Goal: Task Accomplishment & Management: Manage account settings

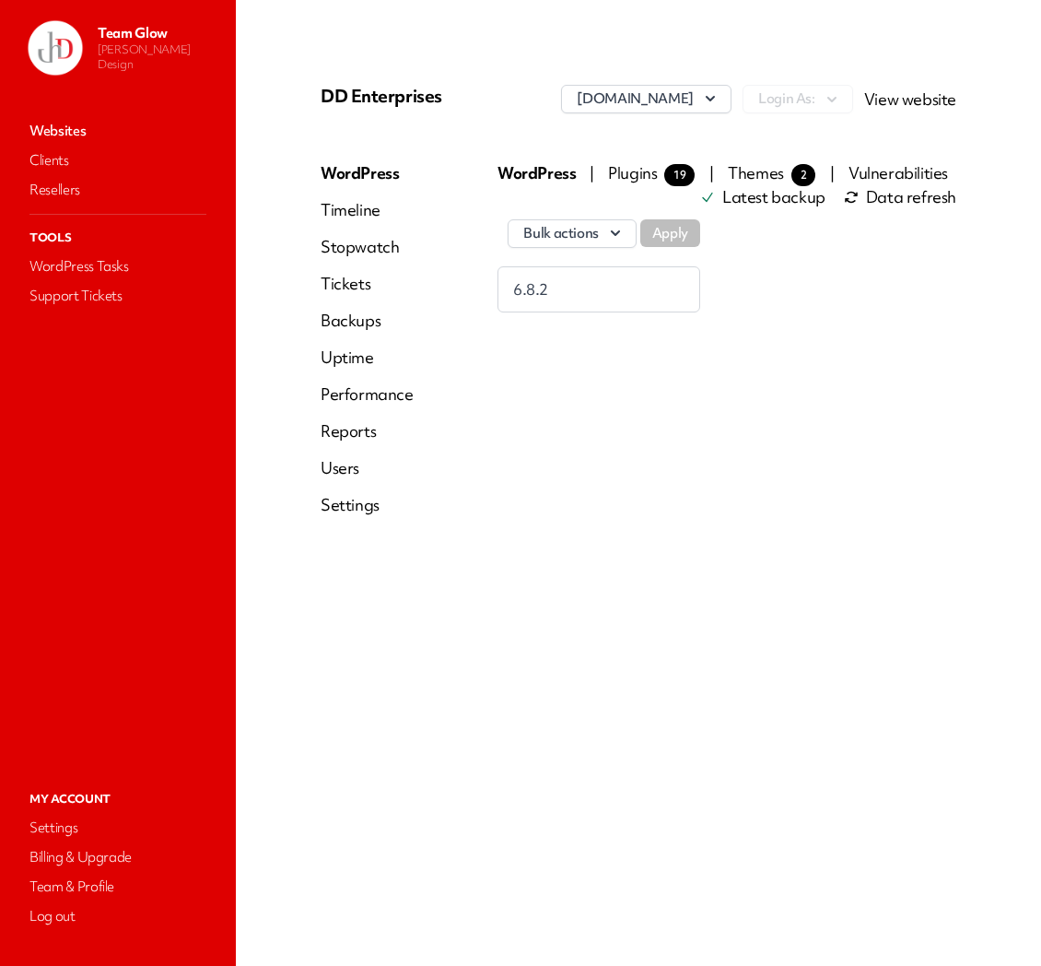
click at [352, 467] on link "Users" at bounding box center [367, 468] width 93 height 22
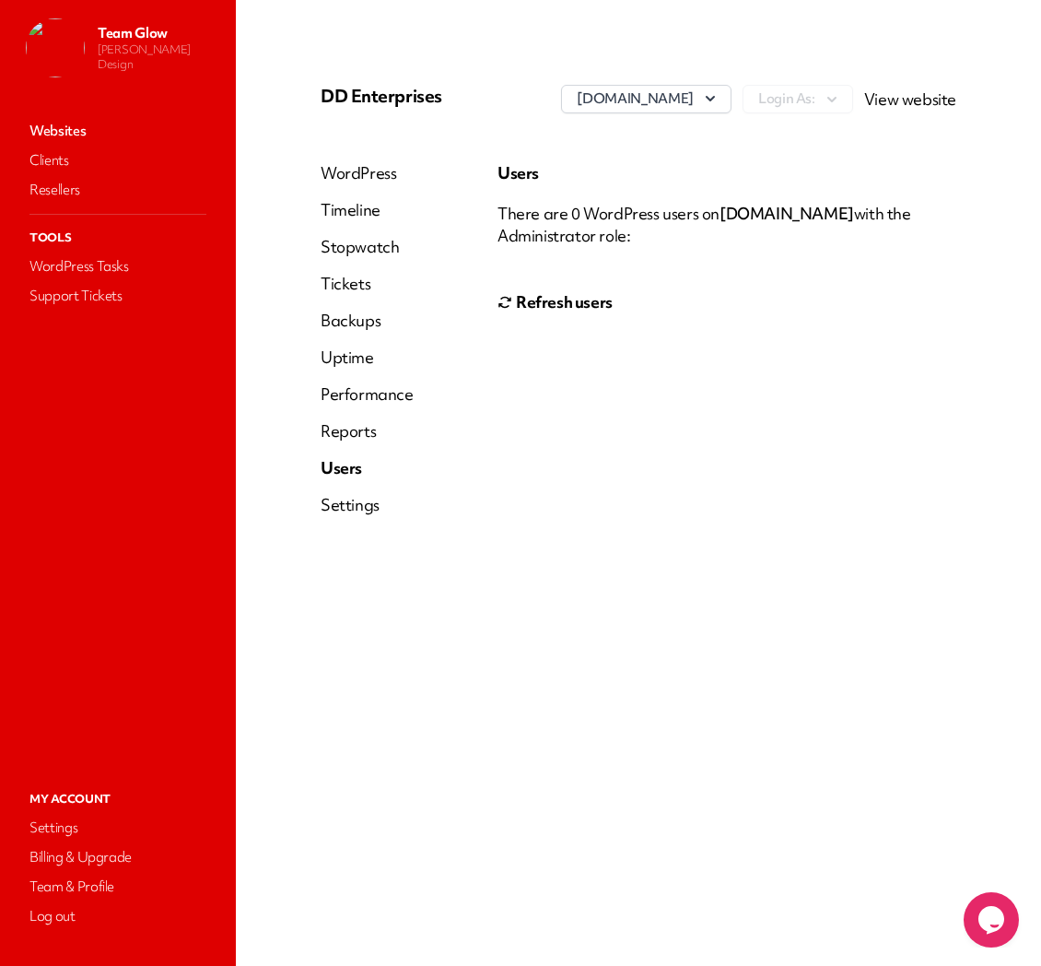
click at [374, 164] on link "WordPress" at bounding box center [367, 173] width 93 height 22
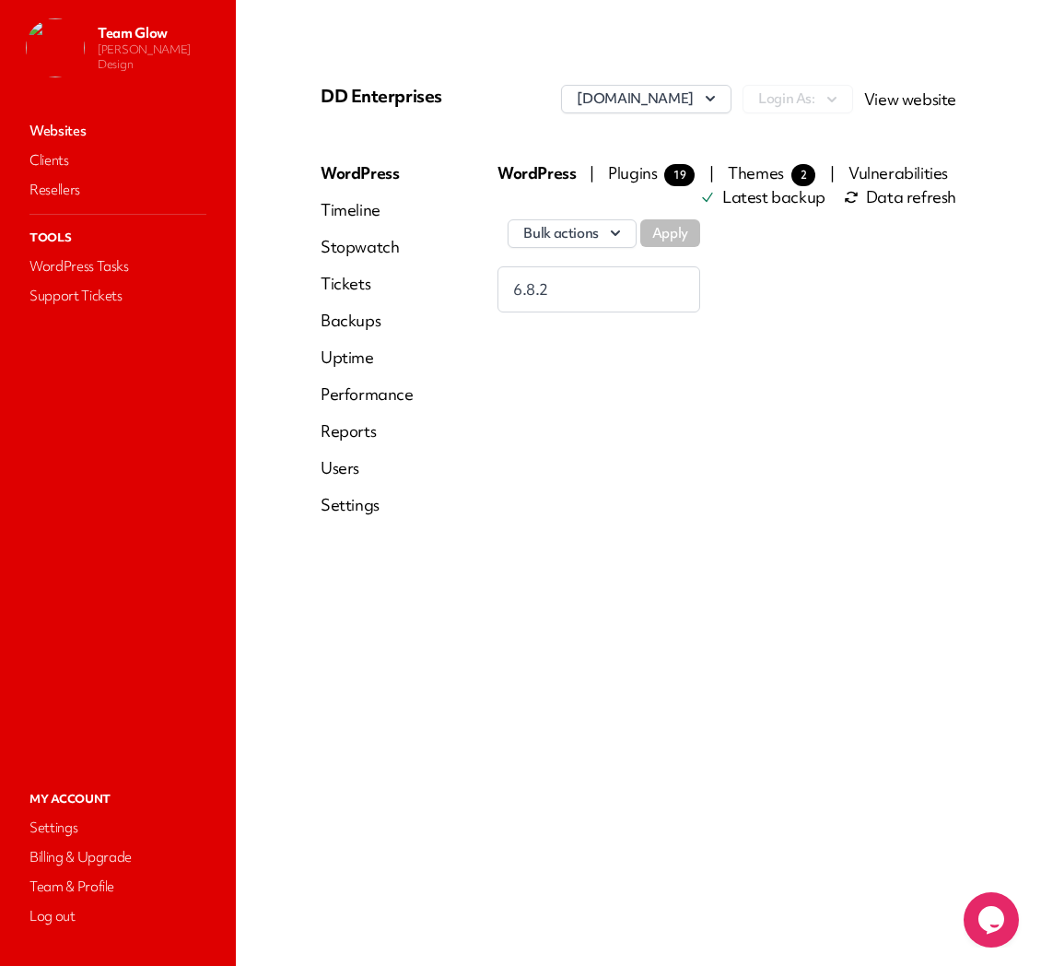
click at [897, 99] on link "View website" at bounding box center [910, 98] width 92 height 21
click at [357, 466] on link "Users" at bounding box center [367, 468] width 93 height 22
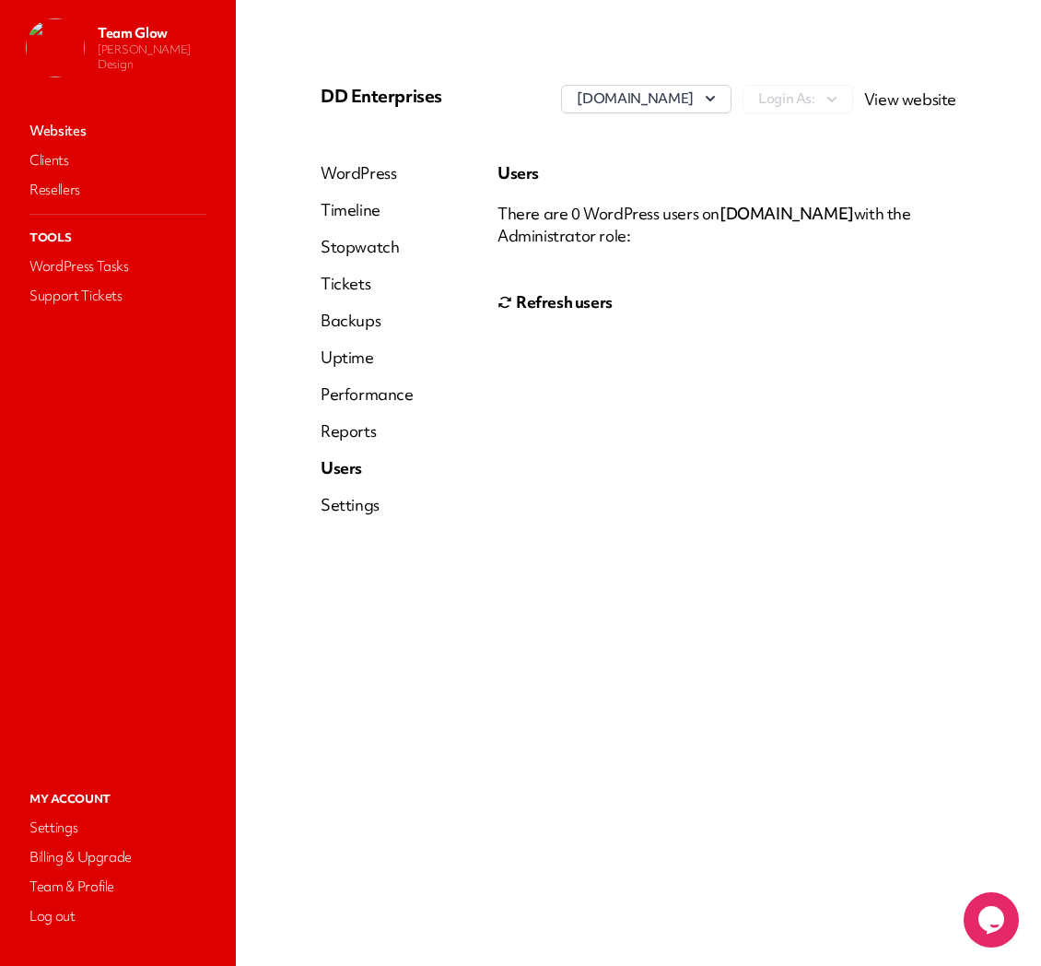
click at [56, 130] on link "Websites" at bounding box center [118, 131] width 184 height 26
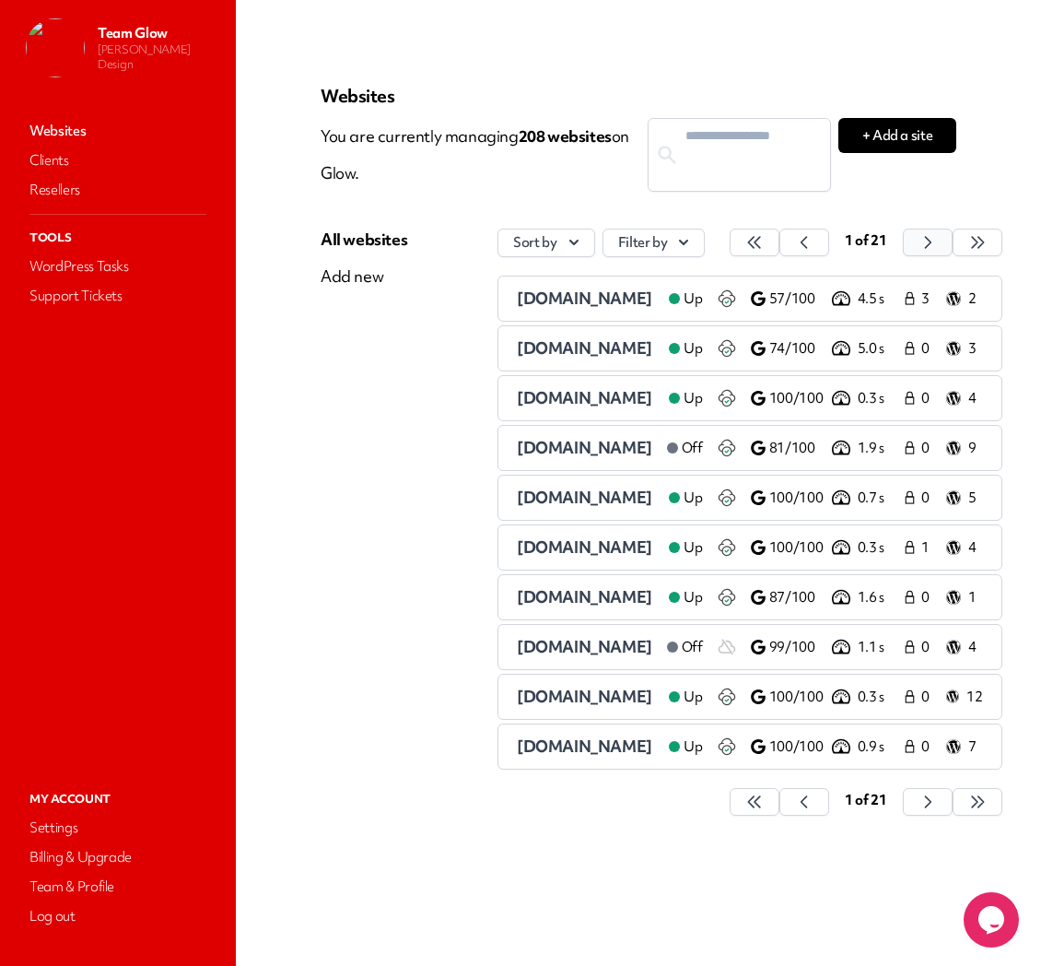
click at [764, 246] on icon "button" at bounding box center [754, 242] width 18 height 18
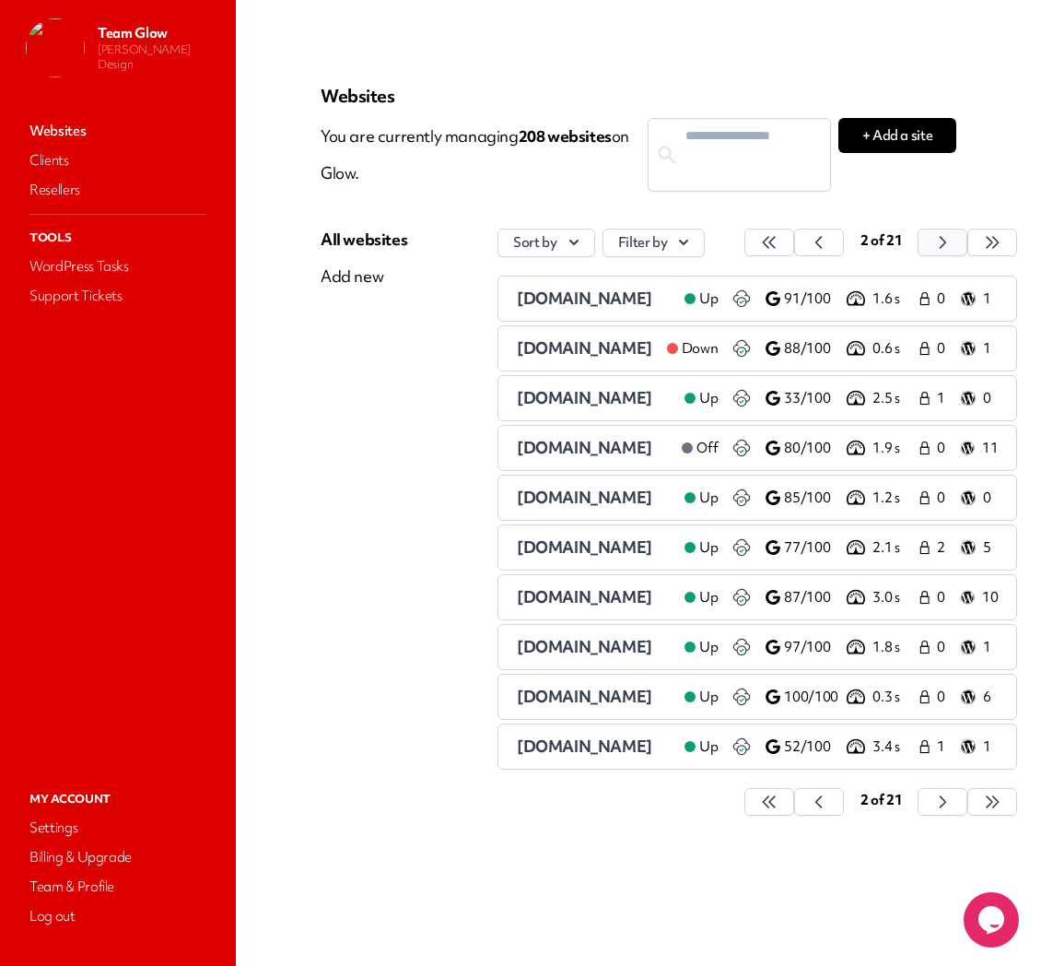
click at [794, 241] on button "button" at bounding box center [770, 243] width 50 height 28
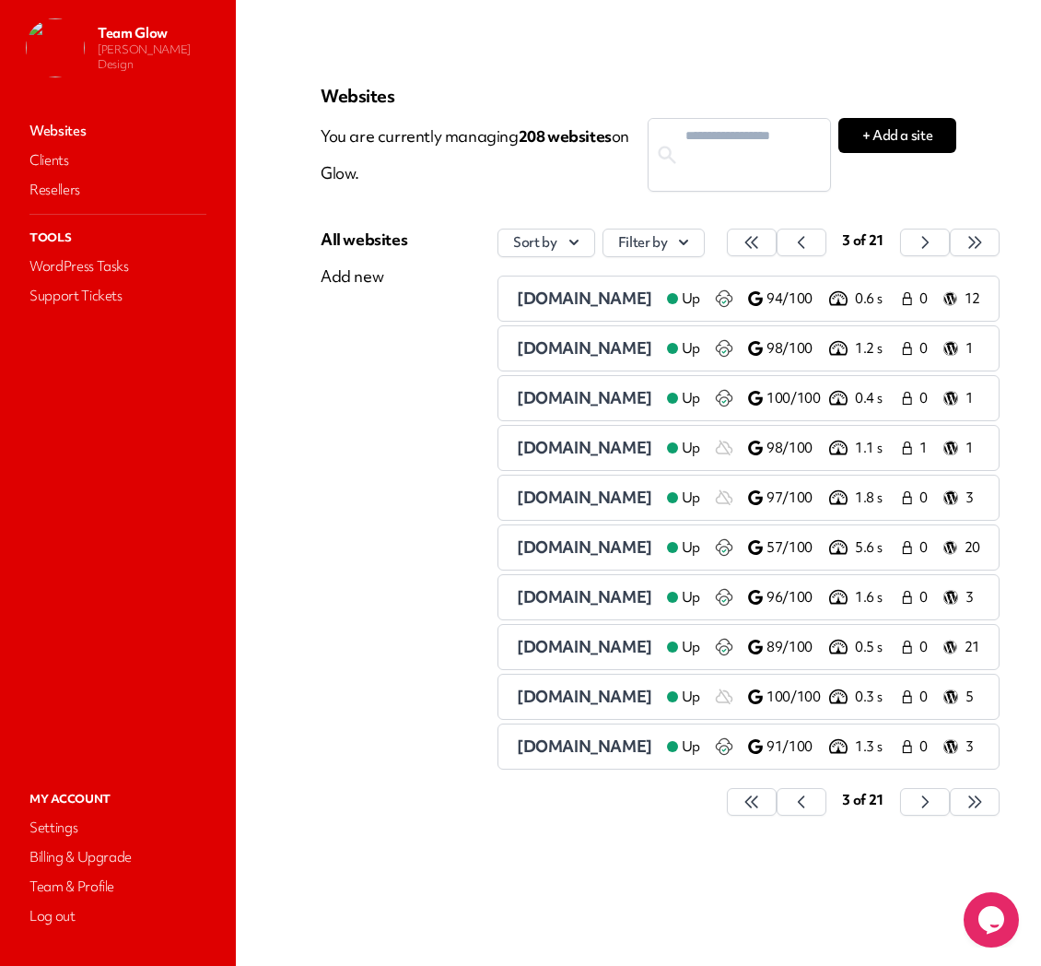
click at [551, 693] on span "dirt1x.com" at bounding box center [584, 696] width 135 height 21
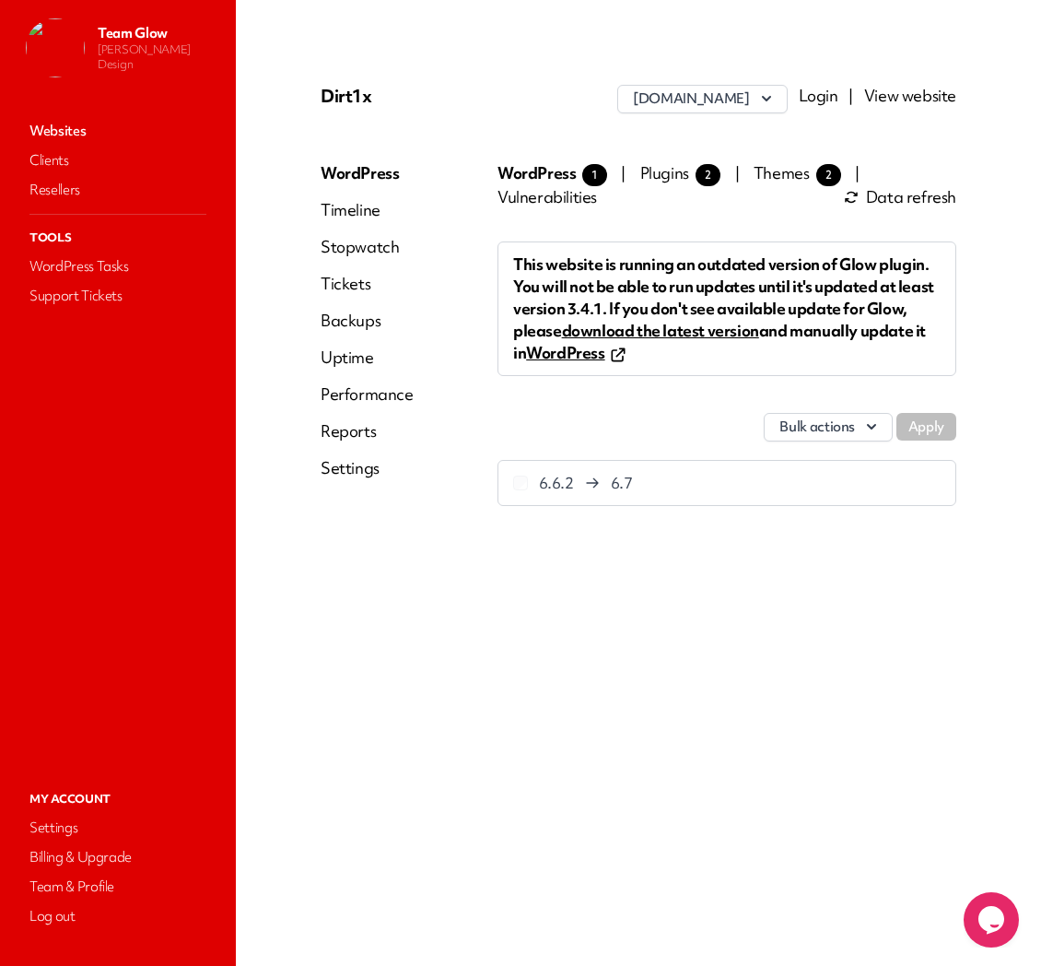
click at [834, 102] on link "Login" at bounding box center [819, 95] width 40 height 21
click at [74, 132] on link "Websites" at bounding box center [118, 131] width 184 height 26
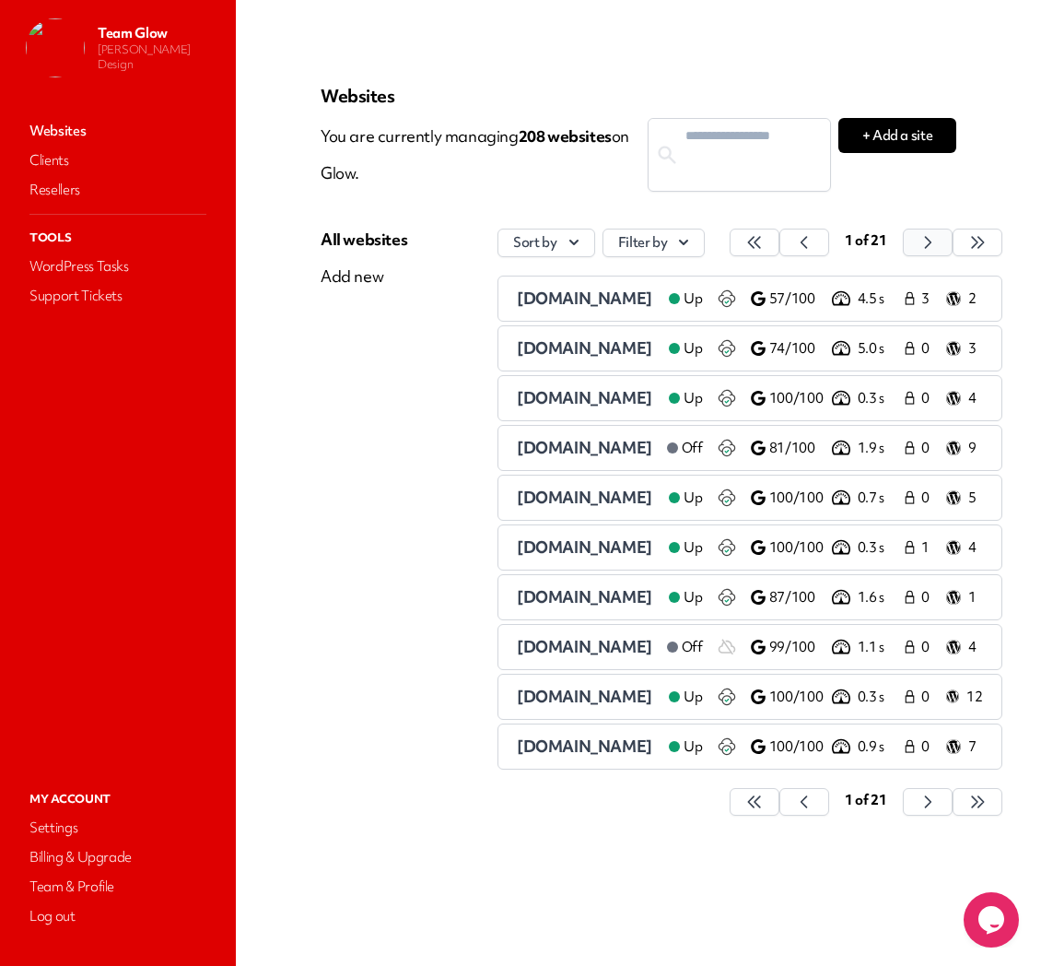
click at [780, 240] on button "button" at bounding box center [755, 243] width 50 height 28
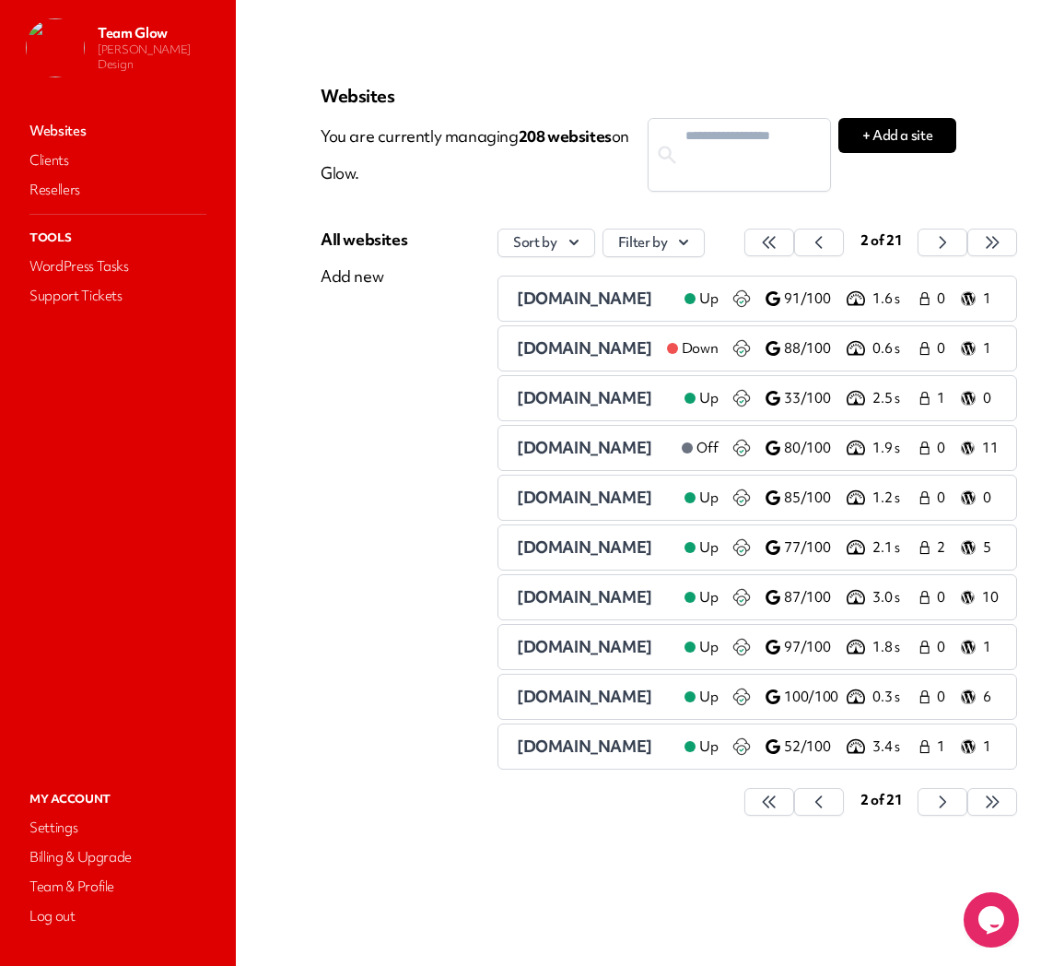
click at [903, 240] on span "2 of 21" at bounding box center [882, 240] width 42 height 18
click at [779, 242] on icon "button" at bounding box center [769, 242] width 18 height 18
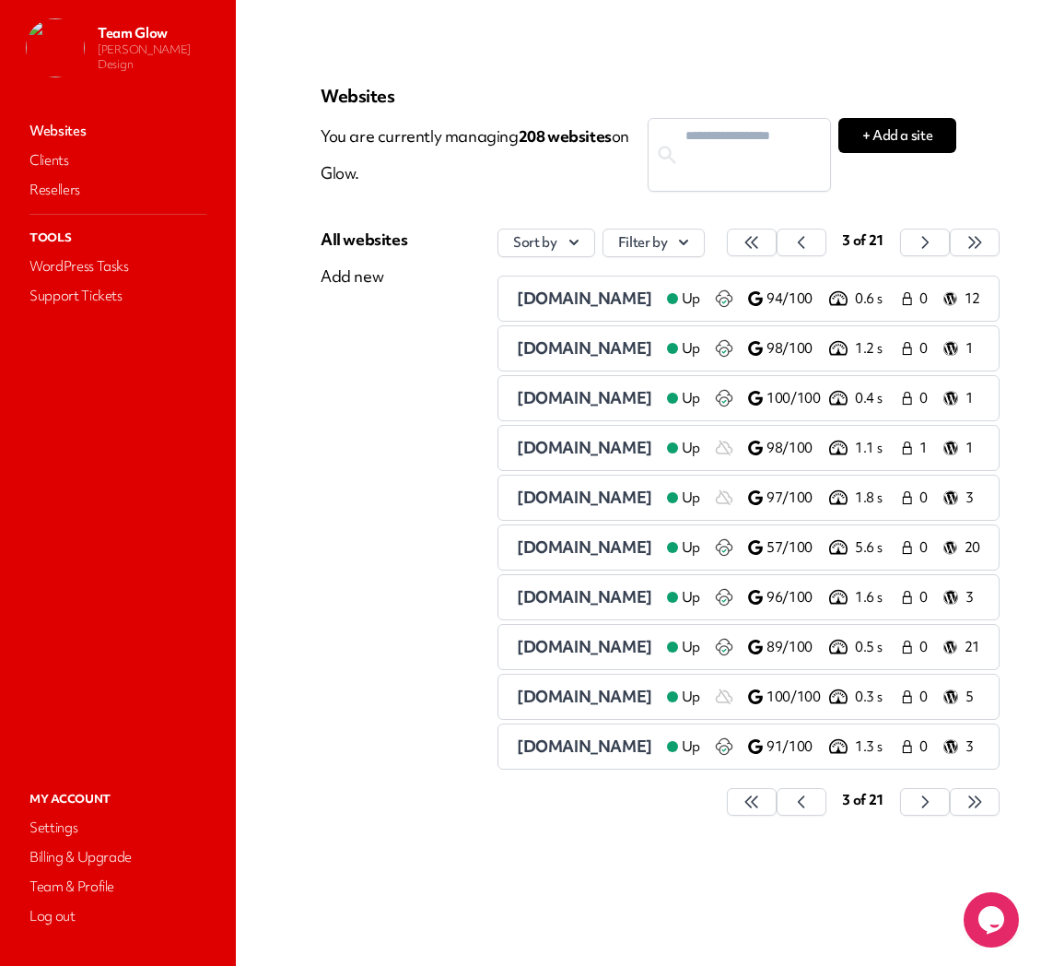
click at [574, 748] on span "dottieherman.com" at bounding box center [584, 745] width 135 height 21
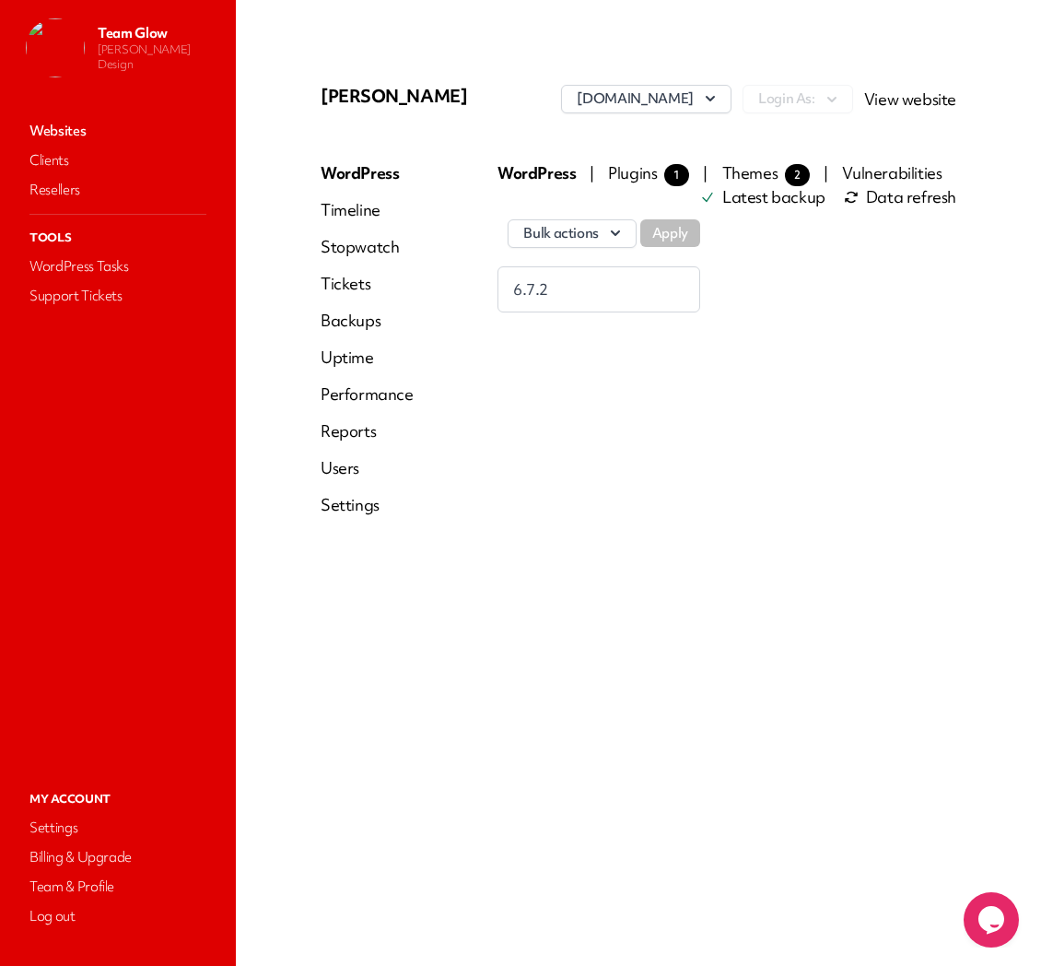
click at [926, 100] on link "View website" at bounding box center [910, 98] width 92 height 21
click at [53, 127] on link "Websites" at bounding box center [118, 131] width 184 height 26
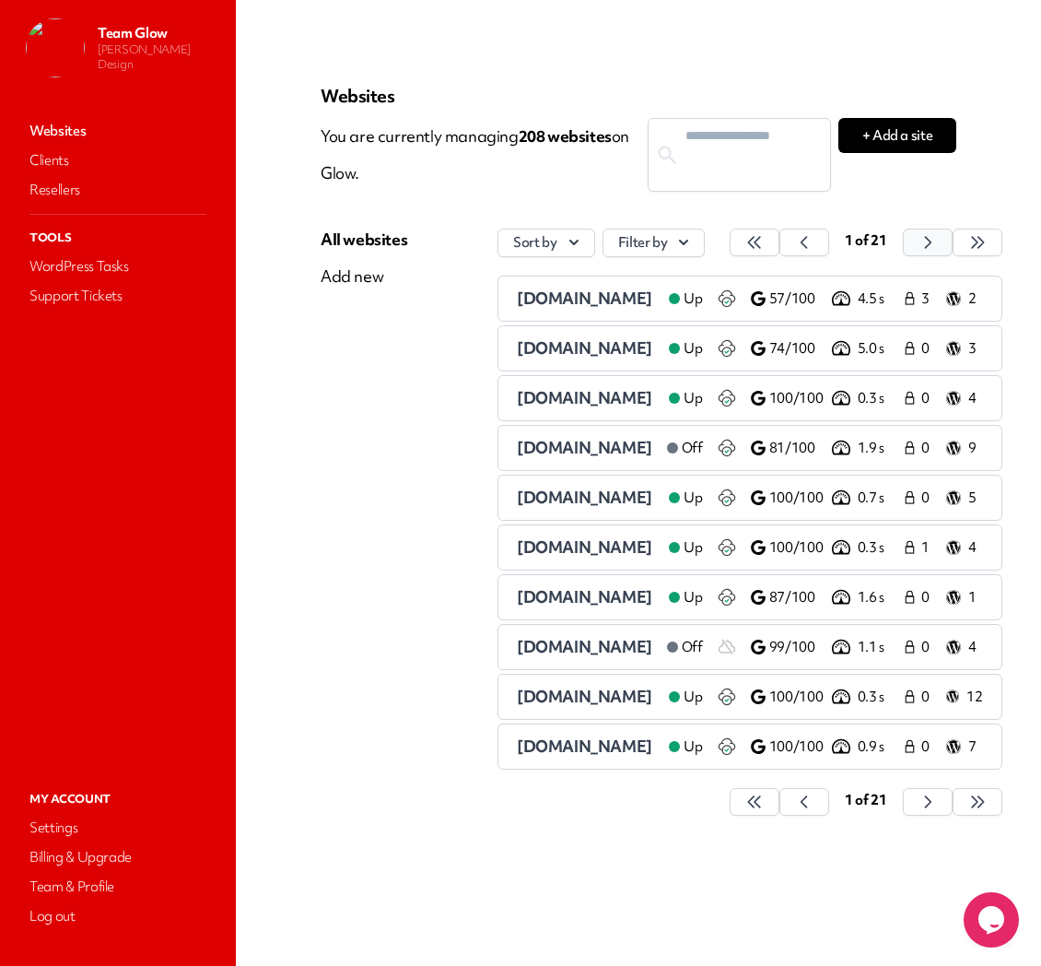
click at [780, 241] on button "button" at bounding box center [755, 243] width 50 height 28
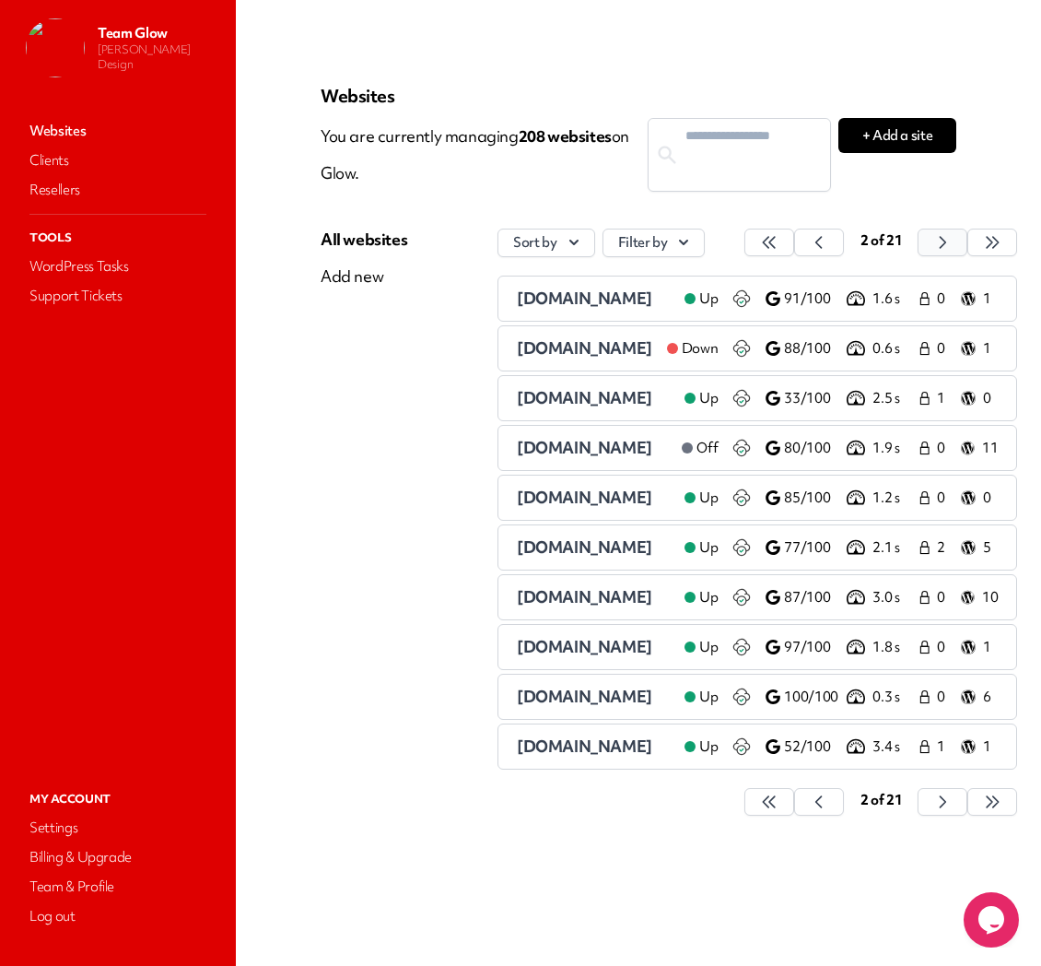
click at [779, 237] on icon "button" at bounding box center [769, 242] width 18 height 18
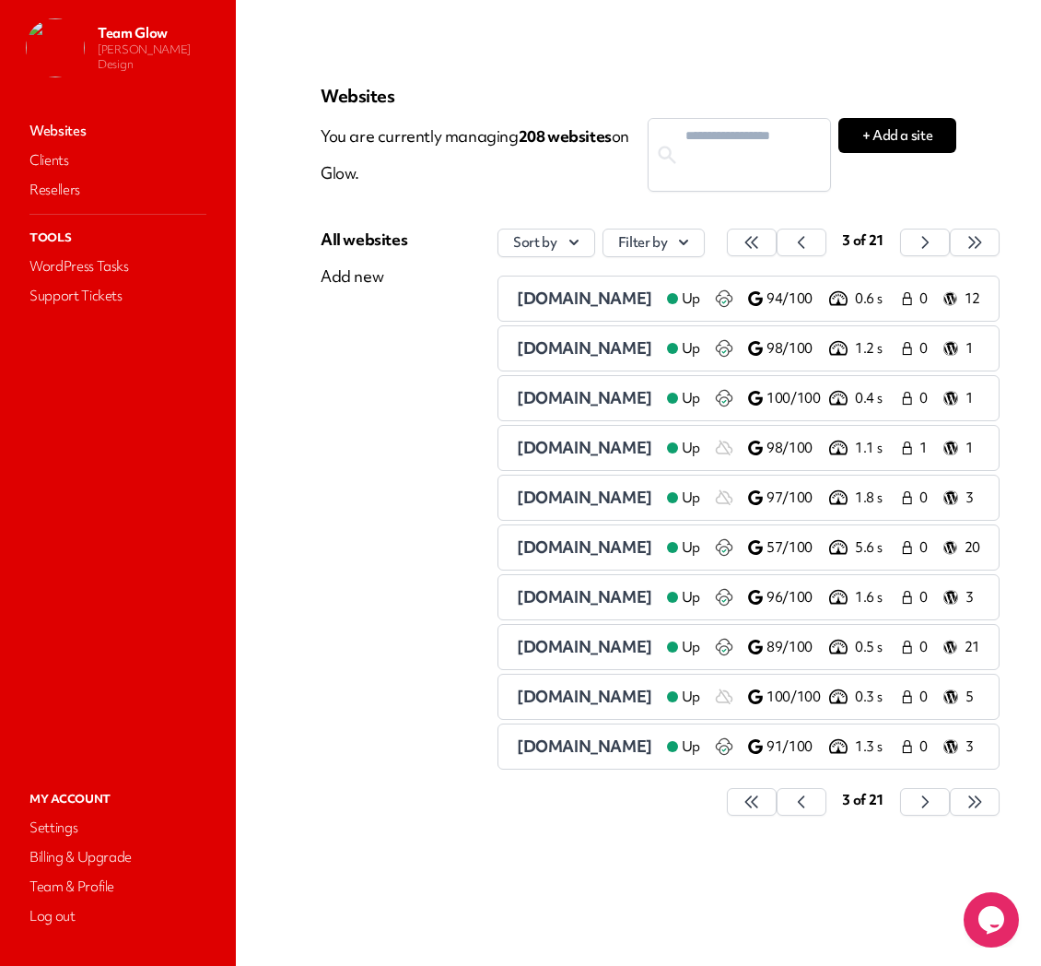
click at [597, 296] on span "clementkingexecutiveconsulting.com" at bounding box center [584, 298] width 135 height 21
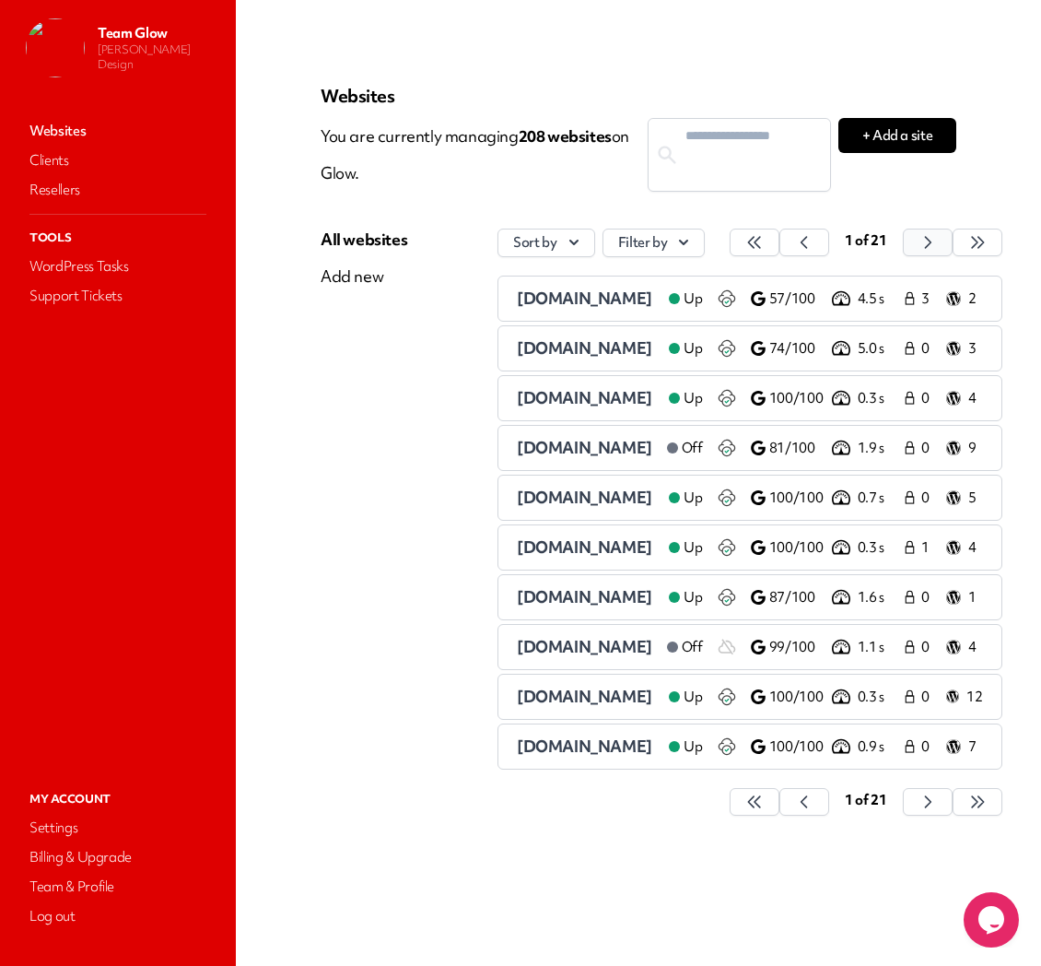
click at [764, 247] on icon "button" at bounding box center [754, 242] width 18 height 18
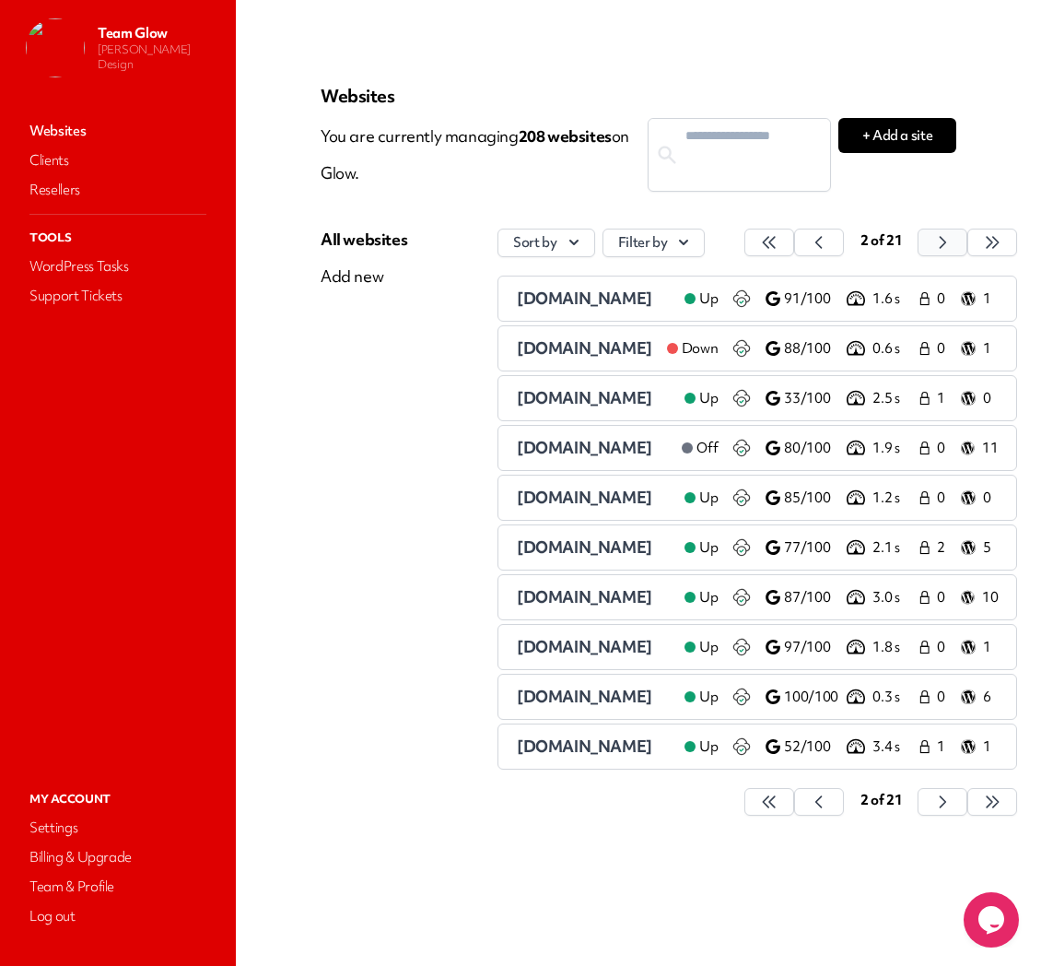
click at [982, 247] on div "2 of 21" at bounding box center [881, 243] width 273 height 29
click at [794, 246] on button "button" at bounding box center [770, 243] width 50 height 28
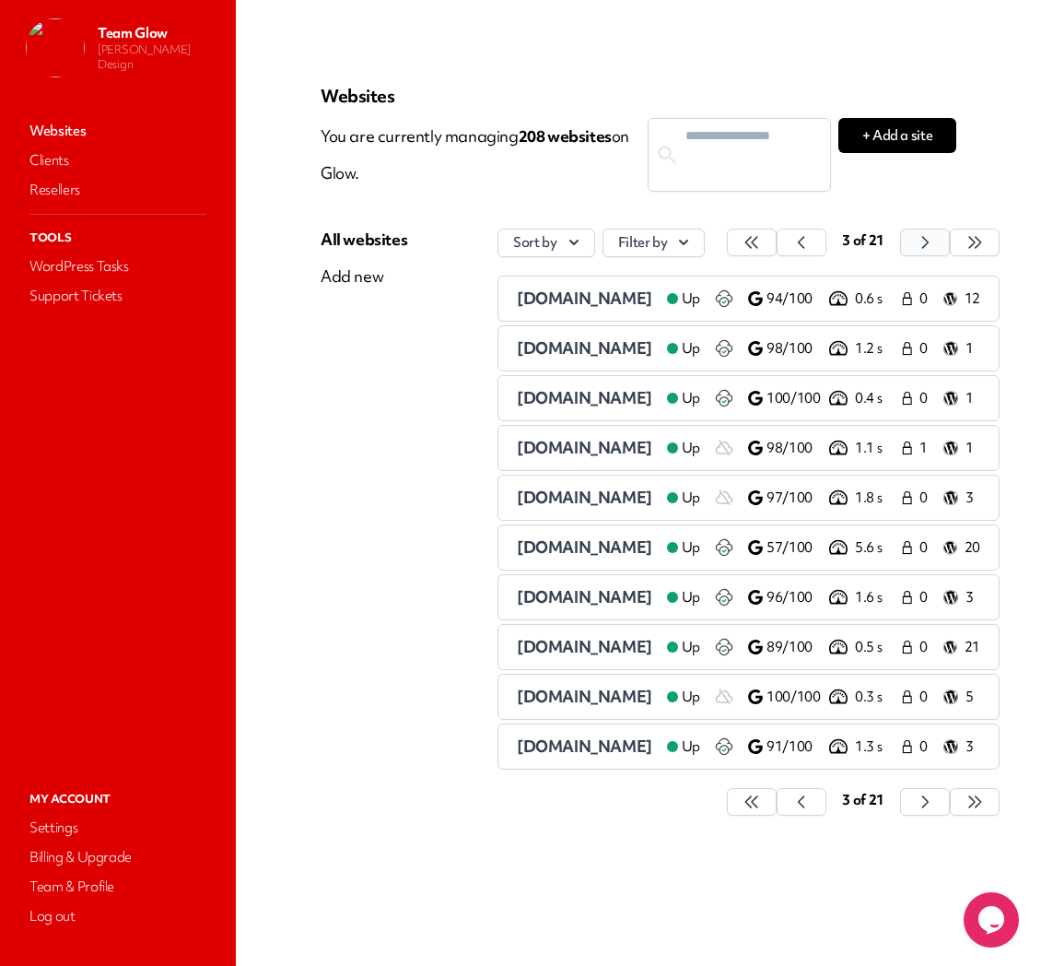
click at [777, 241] on button "button" at bounding box center [752, 243] width 50 height 28
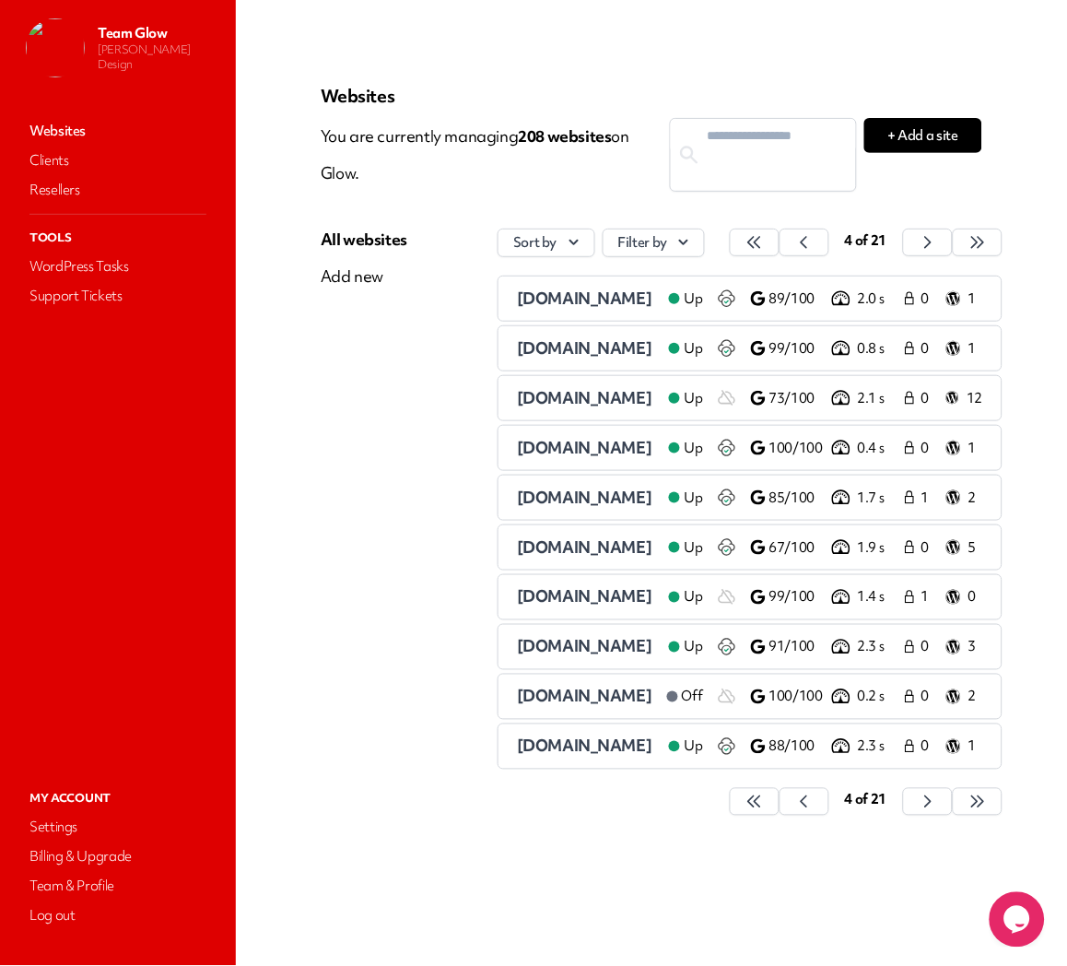
click at [599, 288] on span "drkarynstaples.com" at bounding box center [584, 298] width 135 height 21
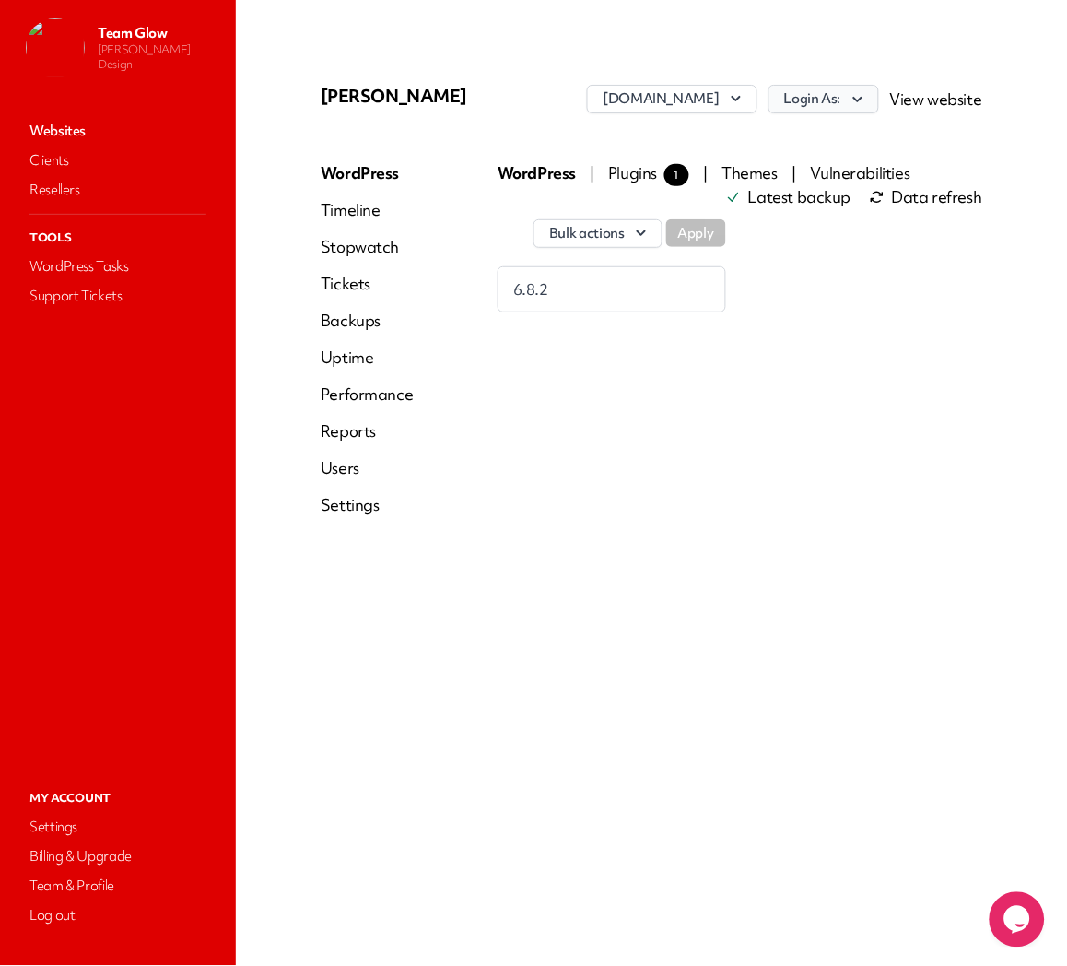
click at [864, 96] on icon "button" at bounding box center [858, 99] width 18 height 18
click at [835, 176] on link "jasonhunterdesign" at bounding box center [776, 174] width 205 height 34
